Goal: Transaction & Acquisition: Book appointment/travel/reservation

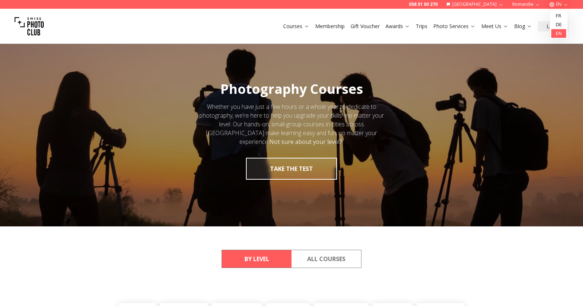
click at [557, 30] on link "en" at bounding box center [559, 33] width 15 height 9
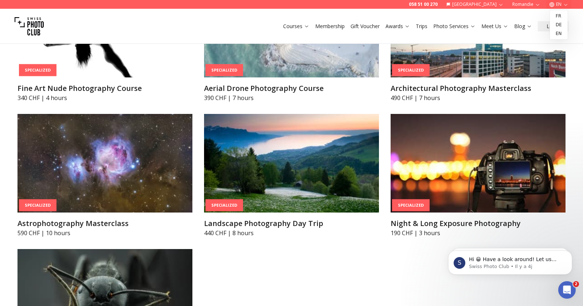
scroll to position [1807, 0]
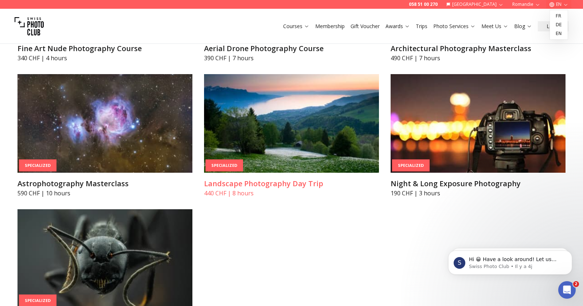
click at [294, 111] on img at bounding box center [291, 123] width 175 height 98
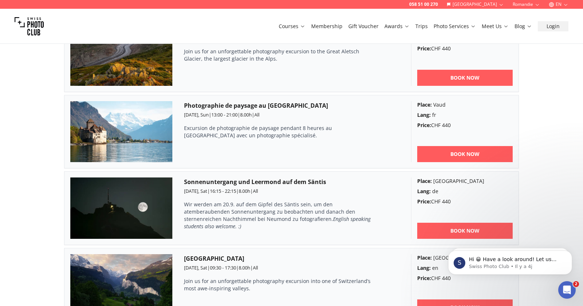
scroll to position [519, 0]
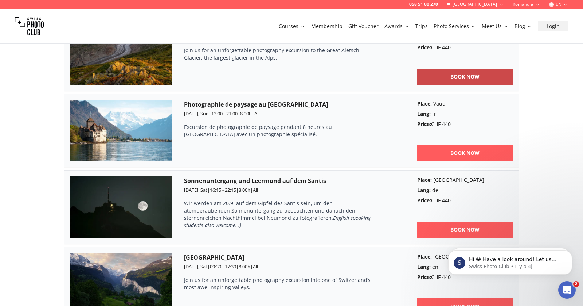
click at [451, 74] on b "BOOK NOW" at bounding box center [465, 76] width 29 height 7
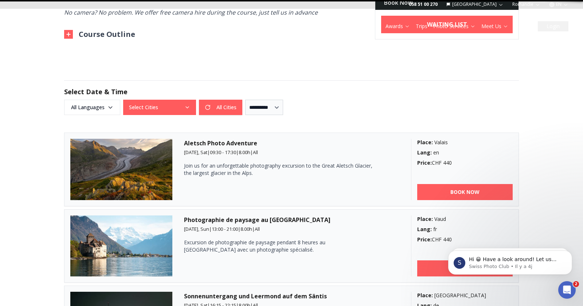
scroll to position [8, 0]
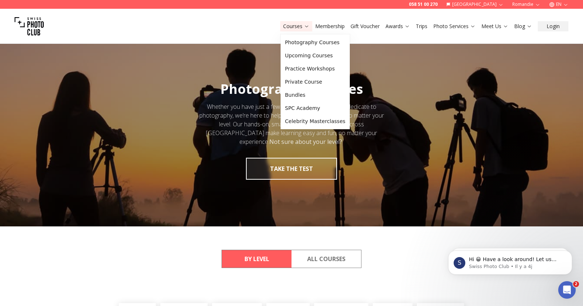
click at [301, 24] on link "Courses" at bounding box center [296, 26] width 26 height 7
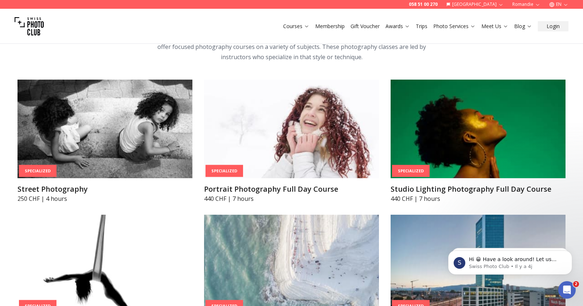
scroll to position [1635, 0]
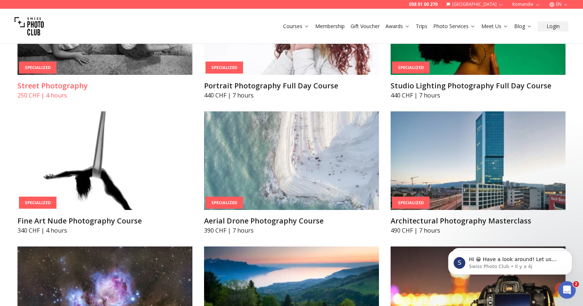
click at [152, 70] on img at bounding box center [104, 25] width 175 height 98
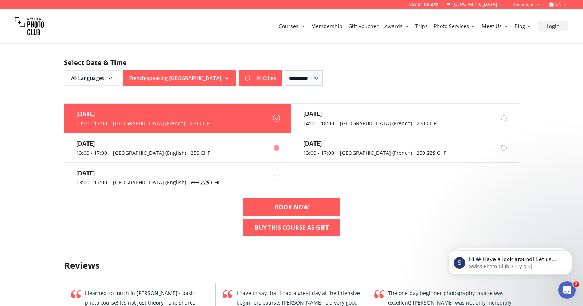
scroll to position [556, 0]
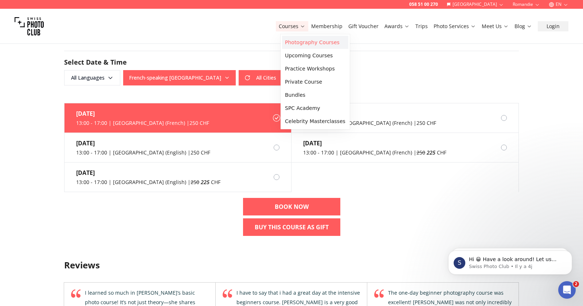
click at [303, 43] on link "Photography Courses" at bounding box center [315, 42] width 66 height 13
